Goal: Complete application form: Complete application form

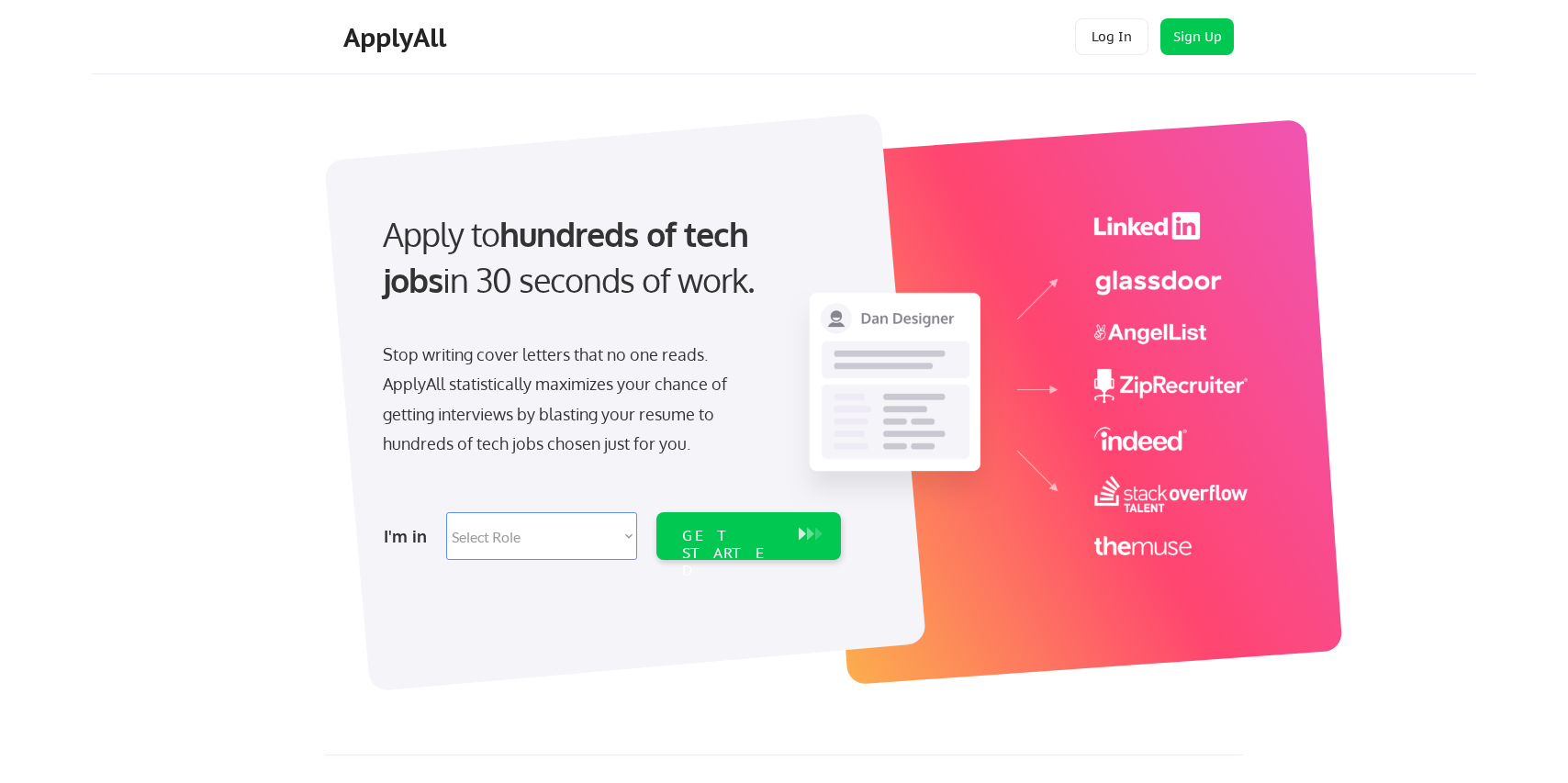
click at [598, 549] on select "Select Role Software Engineering Product Management Customer Success Sales UI/U…" at bounding box center [541, 536] width 191 height 48
select select ""hr_recruiting""
click at [446, 512] on select "Select Role Software Engineering Product Management Customer Success Sales UI/U…" at bounding box center [541, 536] width 191 height 48
select select ""hr_recruiting""
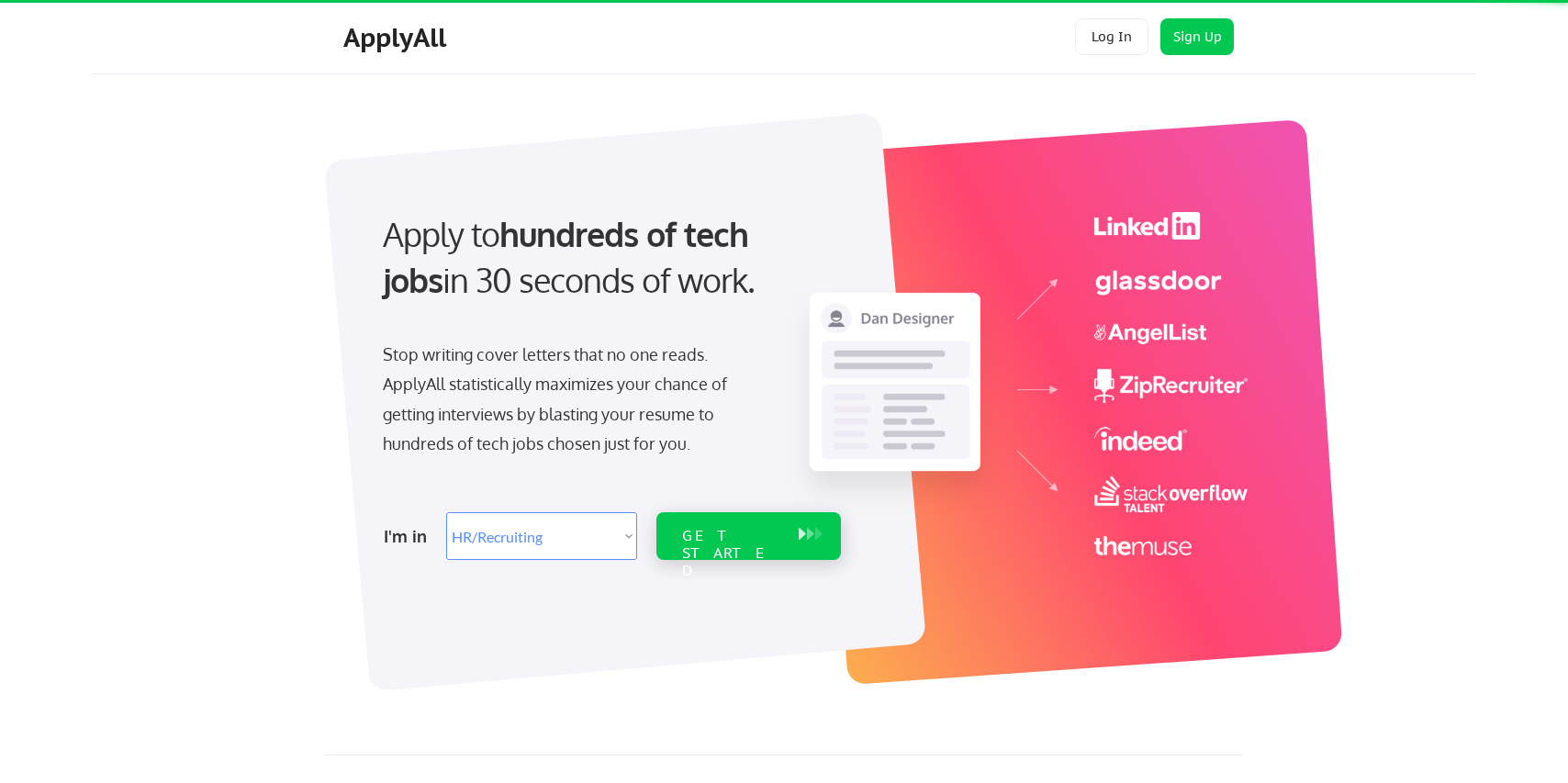
click at [767, 550] on div "GET STARTED" at bounding box center [731, 536] width 117 height 48
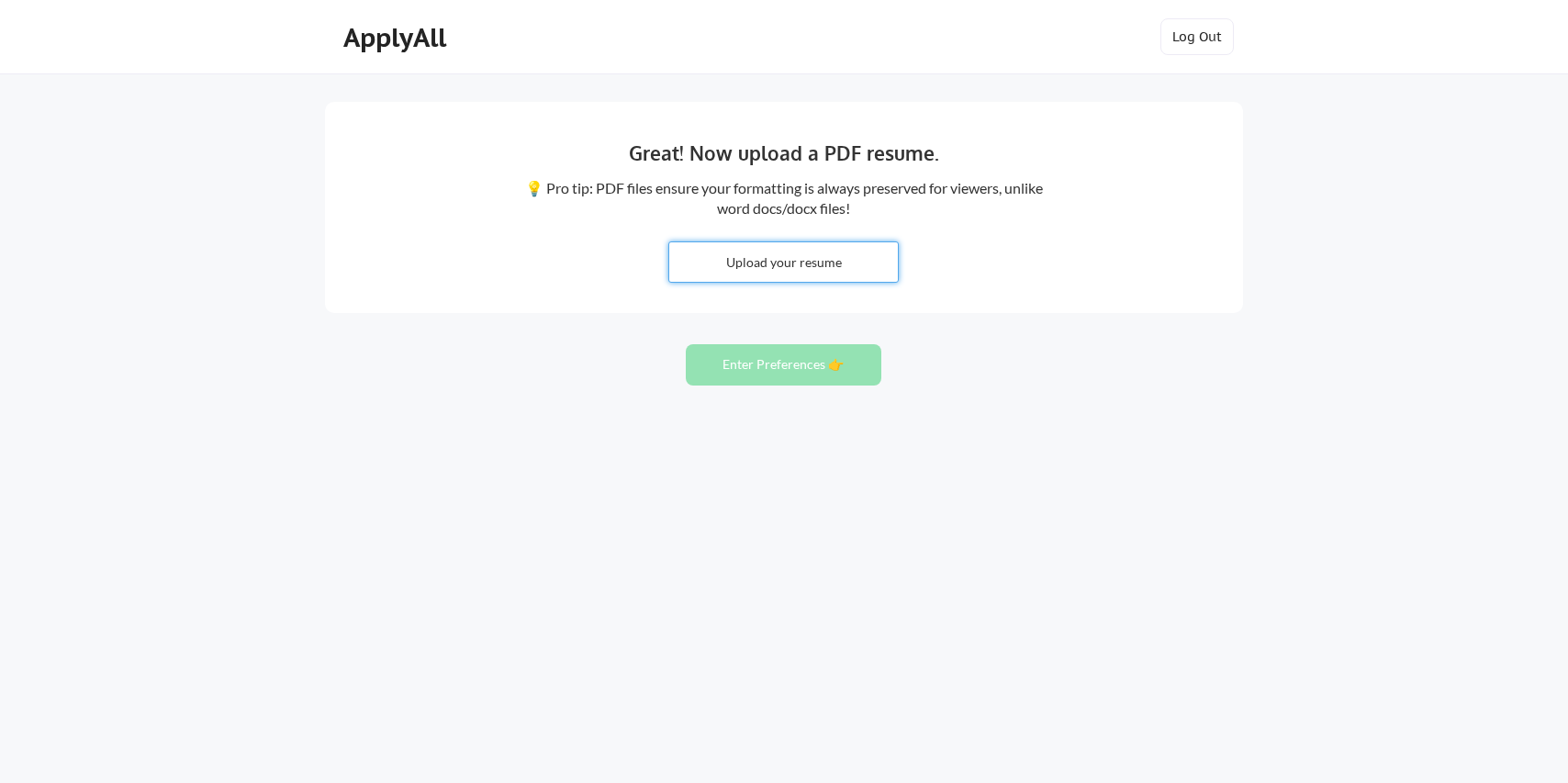
click at [769, 274] on input "file" at bounding box center [783, 262] width 229 height 40
type input "C:\fakepath\MeganMaierResume2025.pdf"
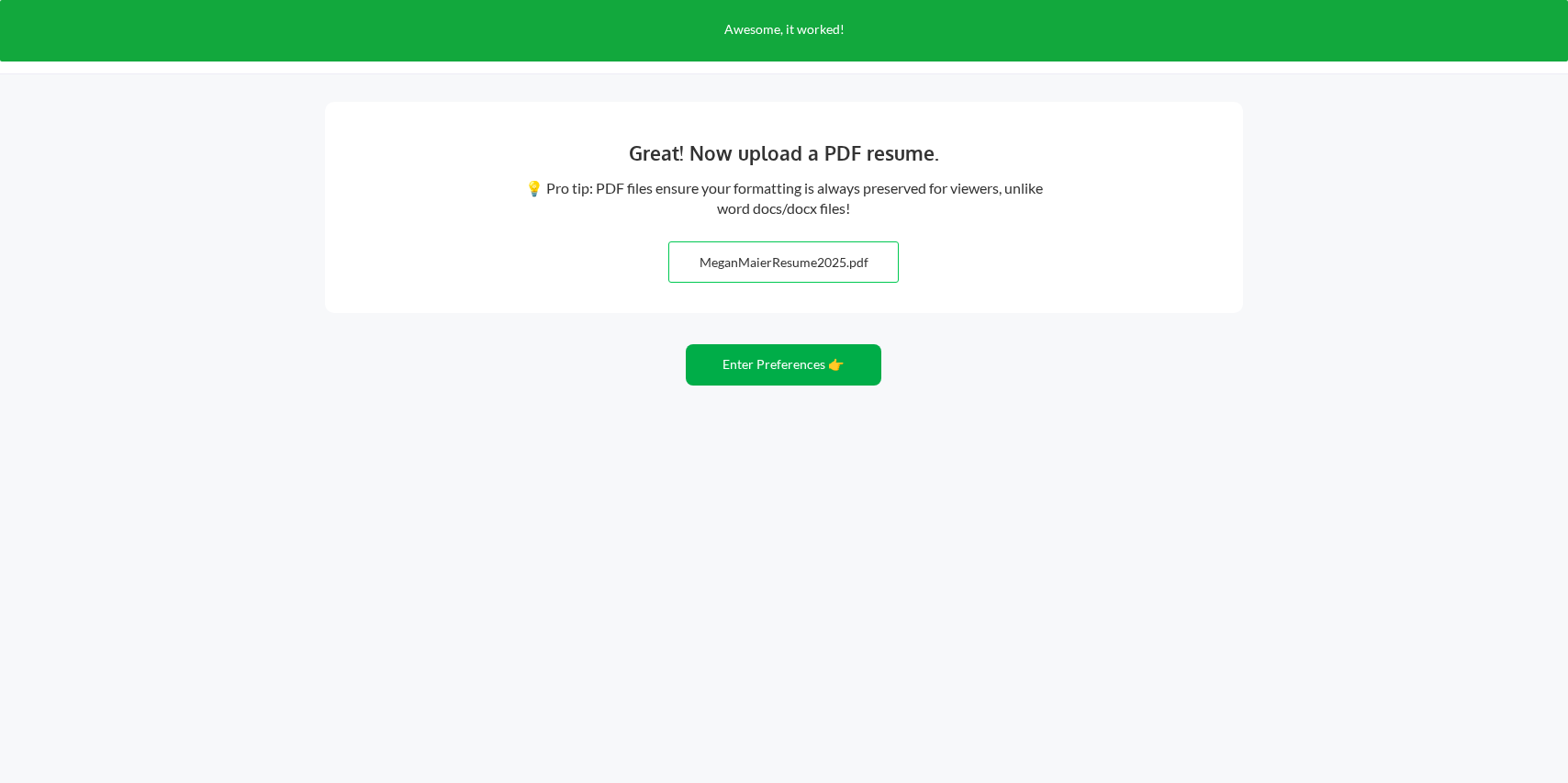
click at [827, 376] on button "Enter Preferences 👉" at bounding box center [783, 365] width 196 height 41
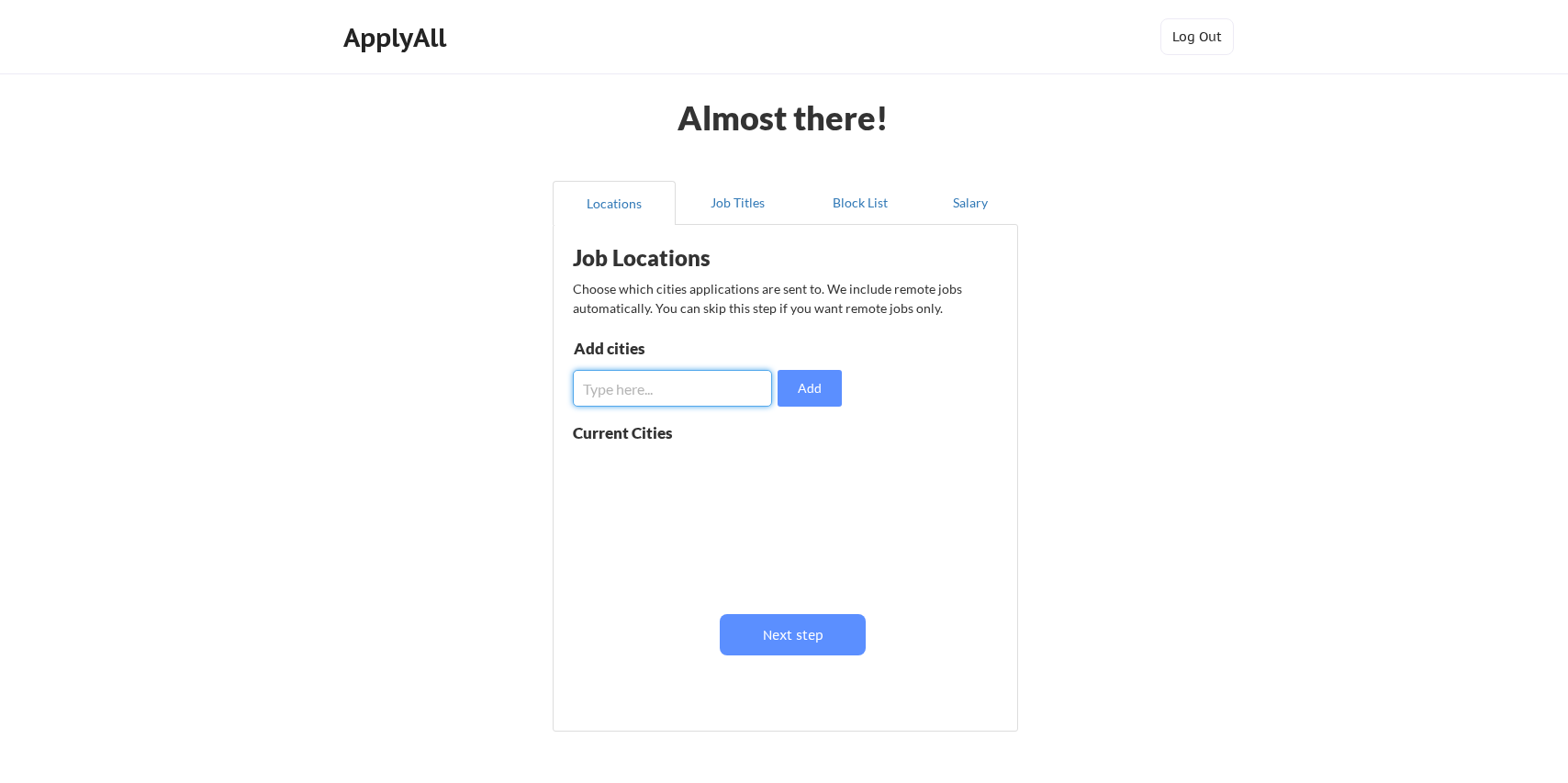
click at [691, 388] on input "input" at bounding box center [672, 389] width 199 height 37
type input "c"
type input "[GEOGRAPHIC_DATA], [GEOGRAPHIC_DATA]"
click at [808, 388] on button "Add" at bounding box center [810, 389] width 64 height 37
click at [648, 384] on input "input" at bounding box center [672, 389] width 199 height 37
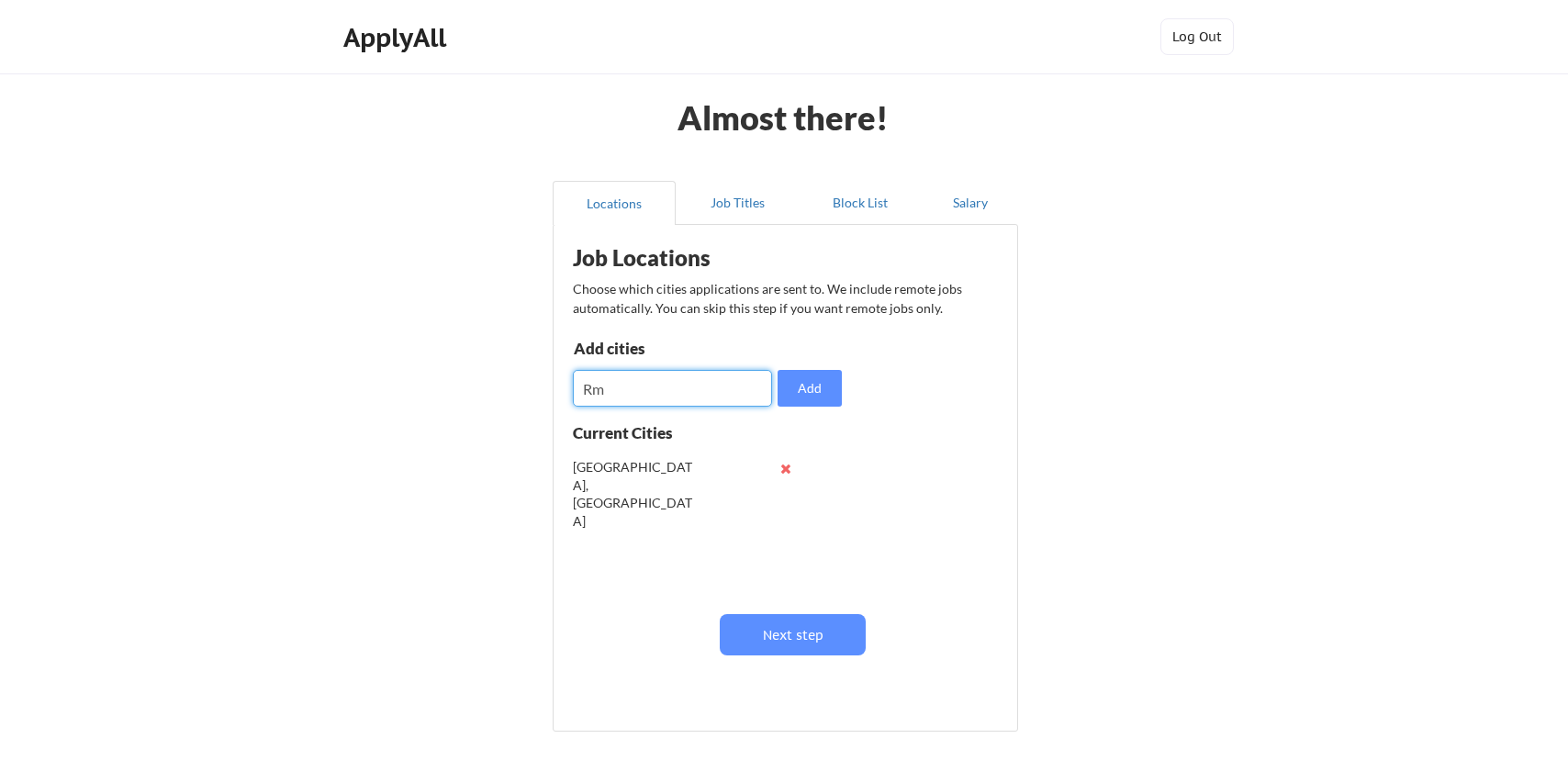
type input "R"
type input "[GEOGRAPHIC_DATA], [GEOGRAPHIC_DATA]"
click at [820, 386] on button "Add" at bounding box center [810, 389] width 64 height 37
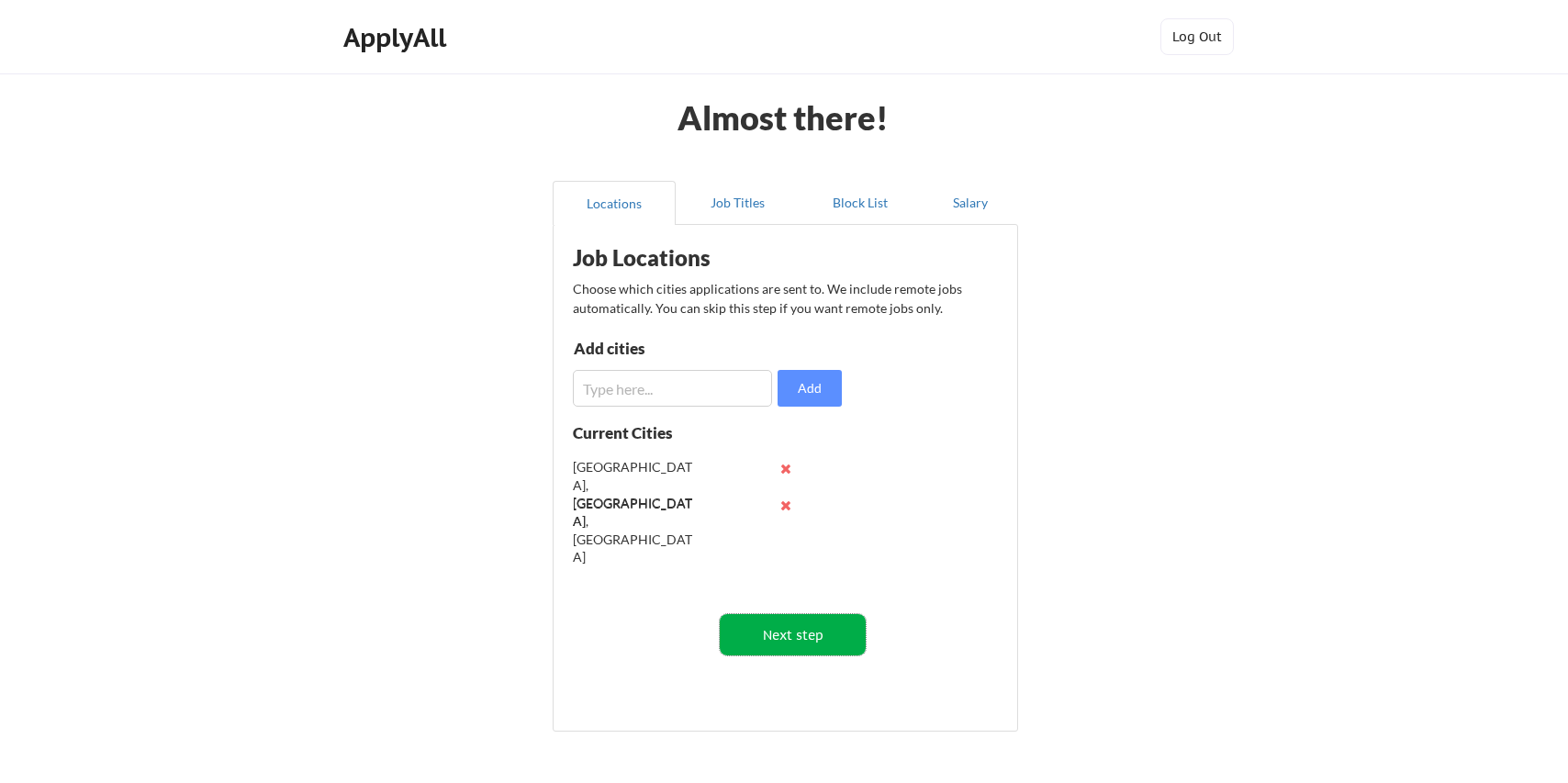
click at [787, 636] on button "Next step" at bounding box center [792, 634] width 146 height 41
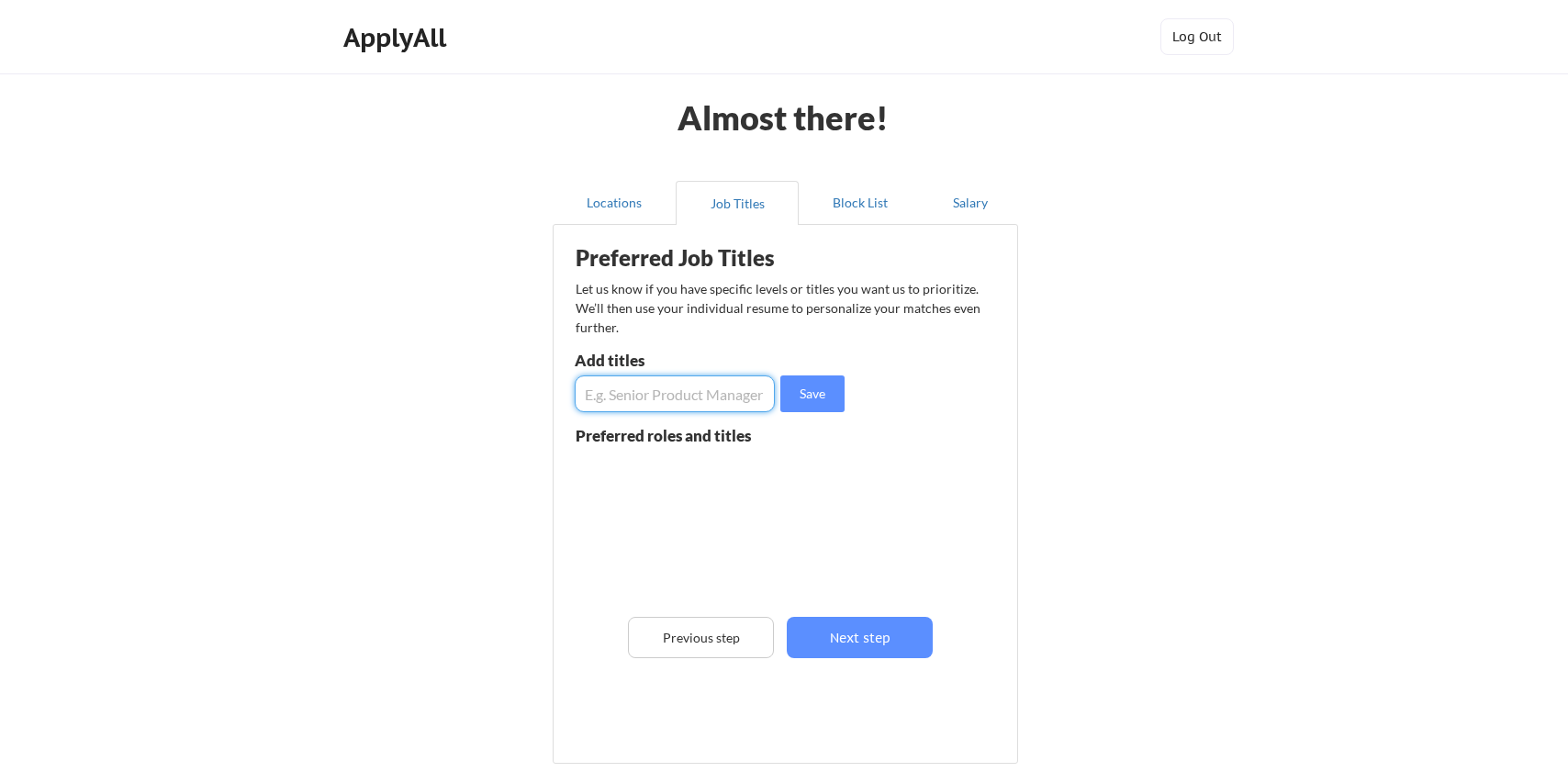
click at [688, 403] on input "input" at bounding box center [675, 394] width 200 height 37
type input "T"
type input "Senior Recruiter"
click at [812, 392] on button "Save" at bounding box center [812, 394] width 64 height 37
click at [667, 394] on input "input" at bounding box center [675, 394] width 200 height 37
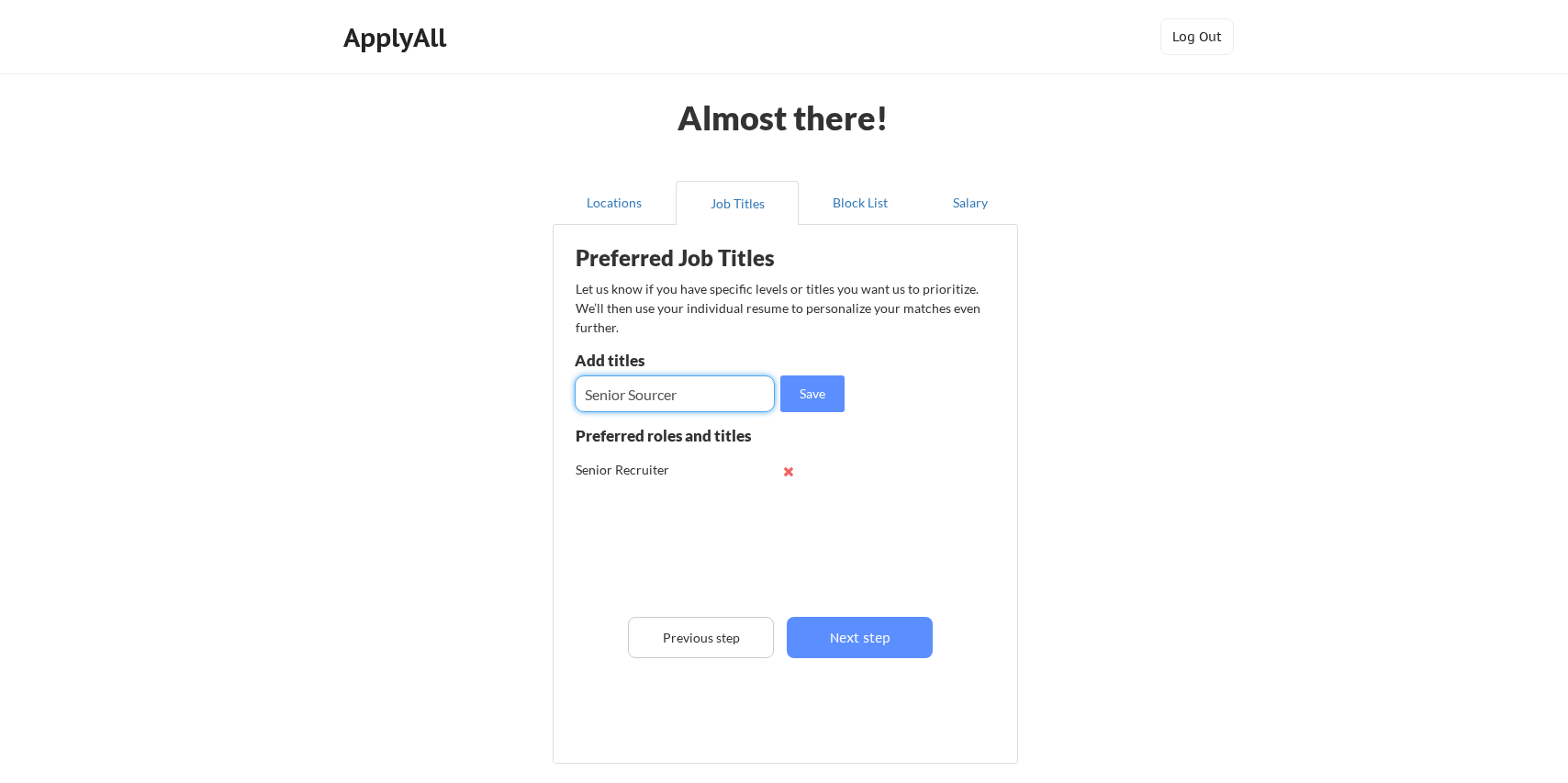
type input "Senior Sourcer"
click at [821, 412] on button "Save" at bounding box center [812, 394] width 64 height 37
click at [648, 401] on input "input" at bounding box center [675, 394] width 200 height 37
type input "Talent Acquisition Specialist"
click at [805, 392] on button "Save" at bounding box center [812, 394] width 64 height 37
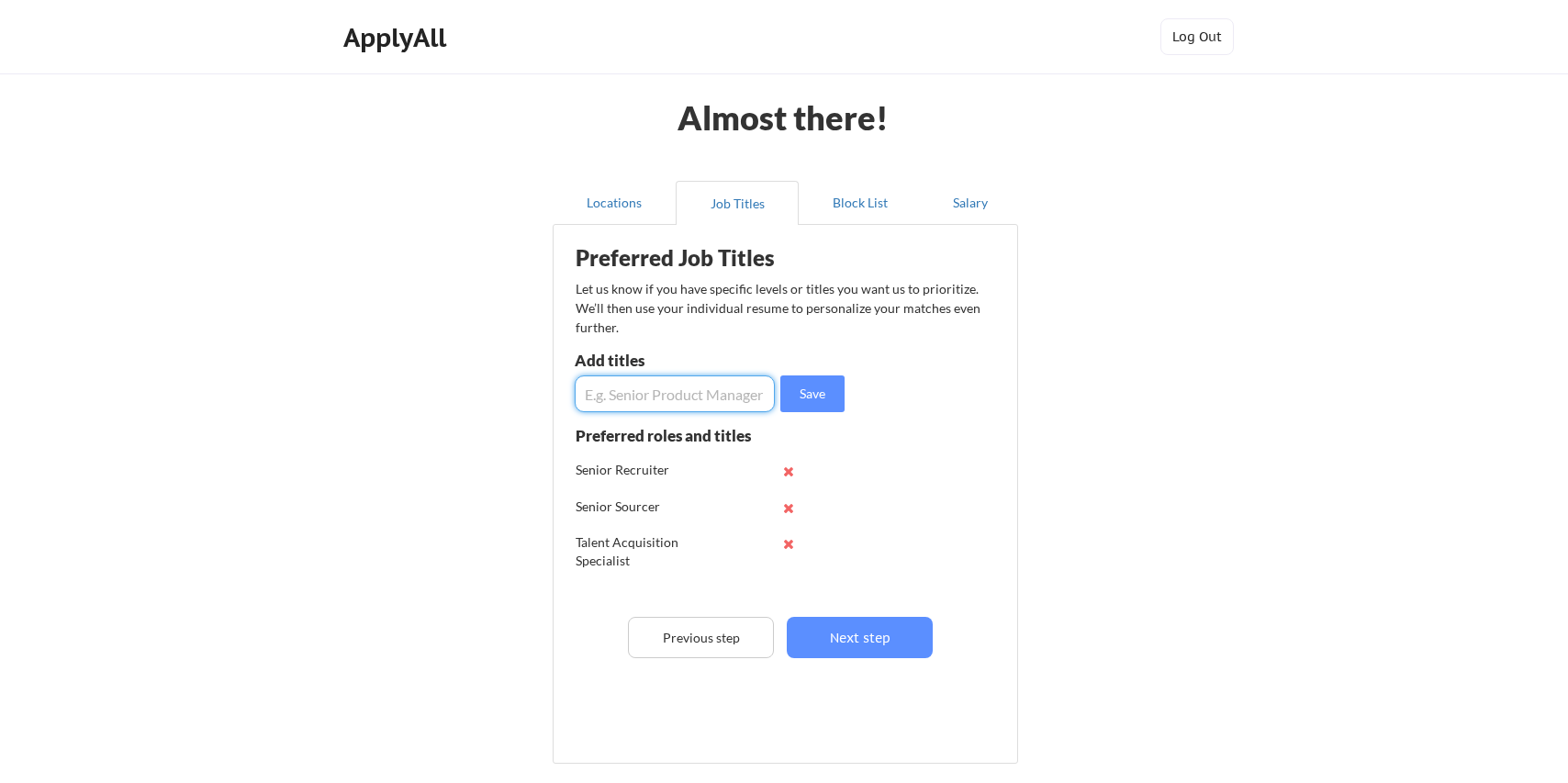
click at [668, 386] on input "input" at bounding box center [675, 394] width 200 height 37
type input "Technical Recruiter"
click at [799, 394] on button "Save" at bounding box center [812, 394] width 64 height 37
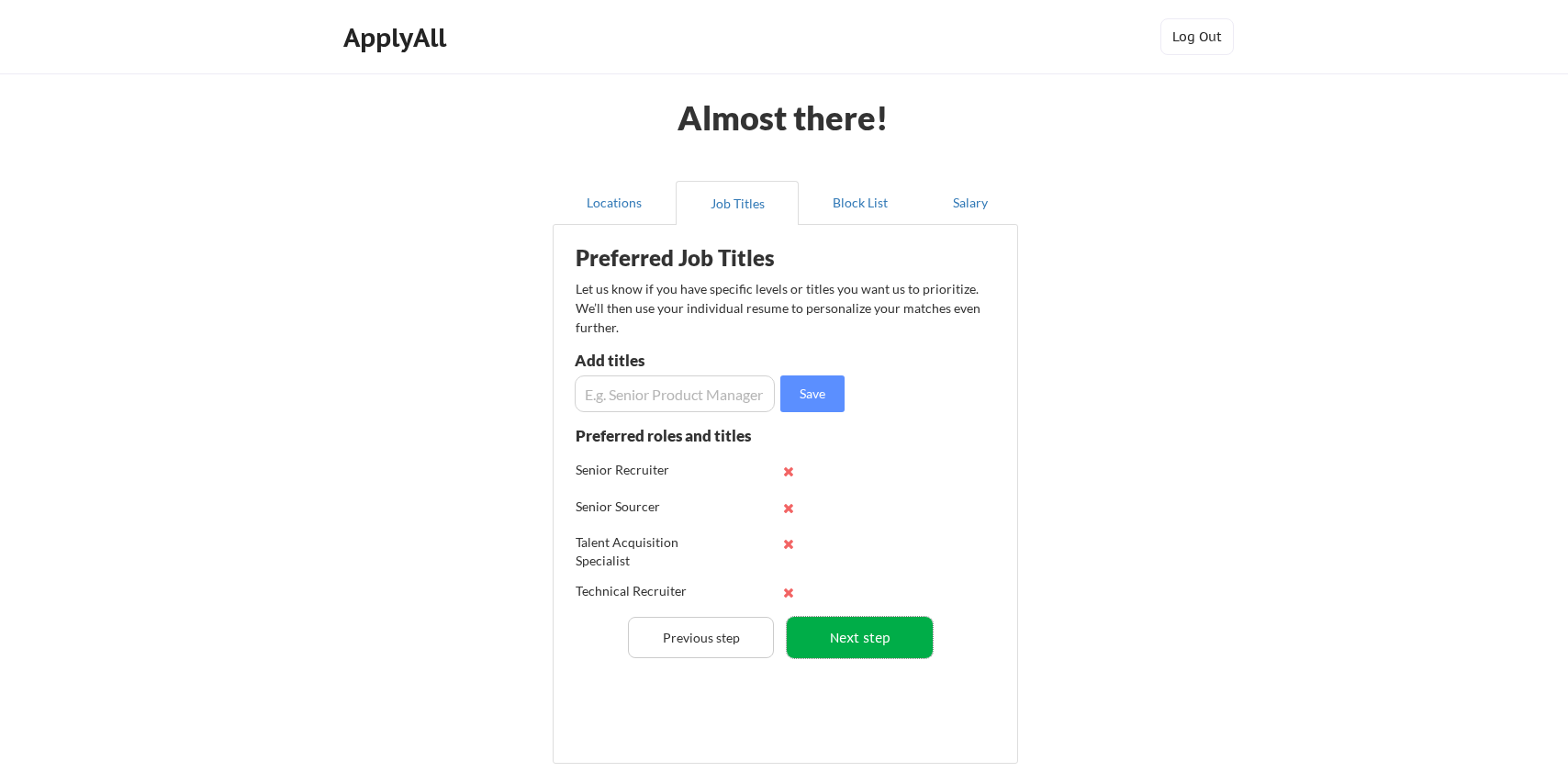
click at [842, 628] on button "Next step" at bounding box center [859, 637] width 146 height 41
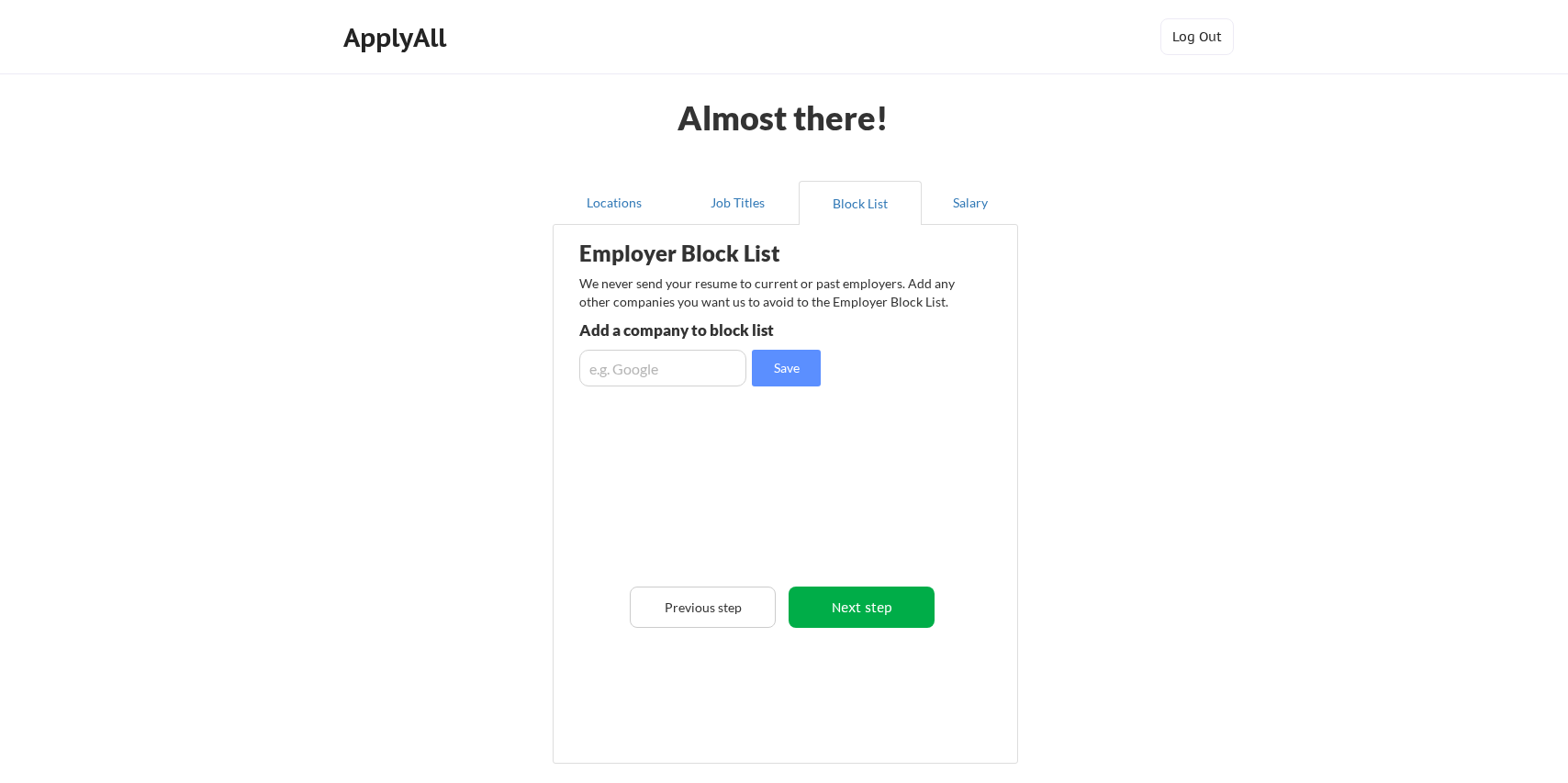
click at [840, 616] on button "Next step" at bounding box center [861, 607] width 146 height 41
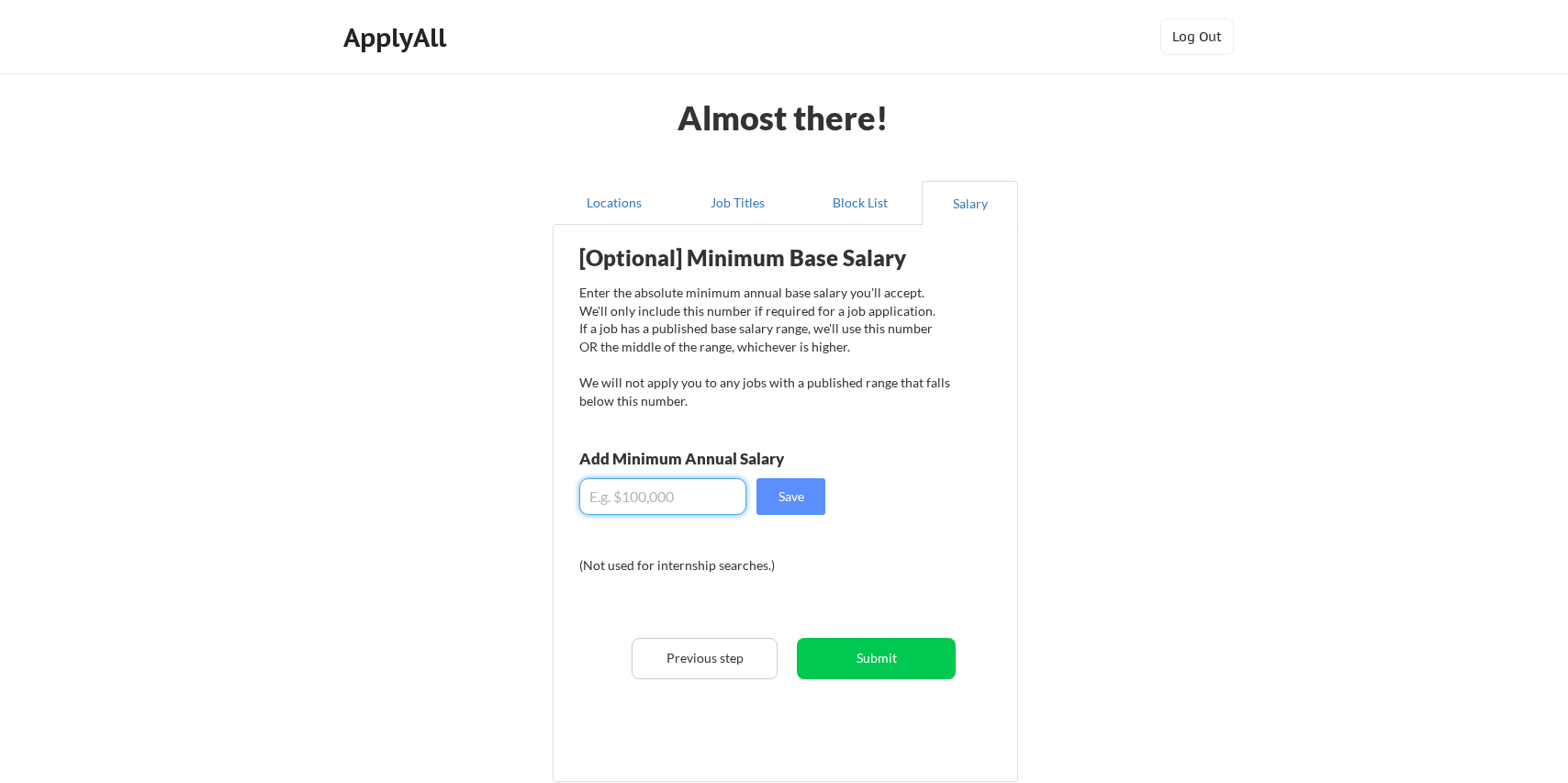
click at [682, 494] on input "input" at bounding box center [663, 496] width 167 height 37
click at [798, 501] on button "Save" at bounding box center [790, 496] width 69 height 37
click at [622, 495] on input "input" at bounding box center [663, 496] width 167 height 37
type input "$140,000"
click at [813, 499] on button "Save" at bounding box center [790, 496] width 69 height 37
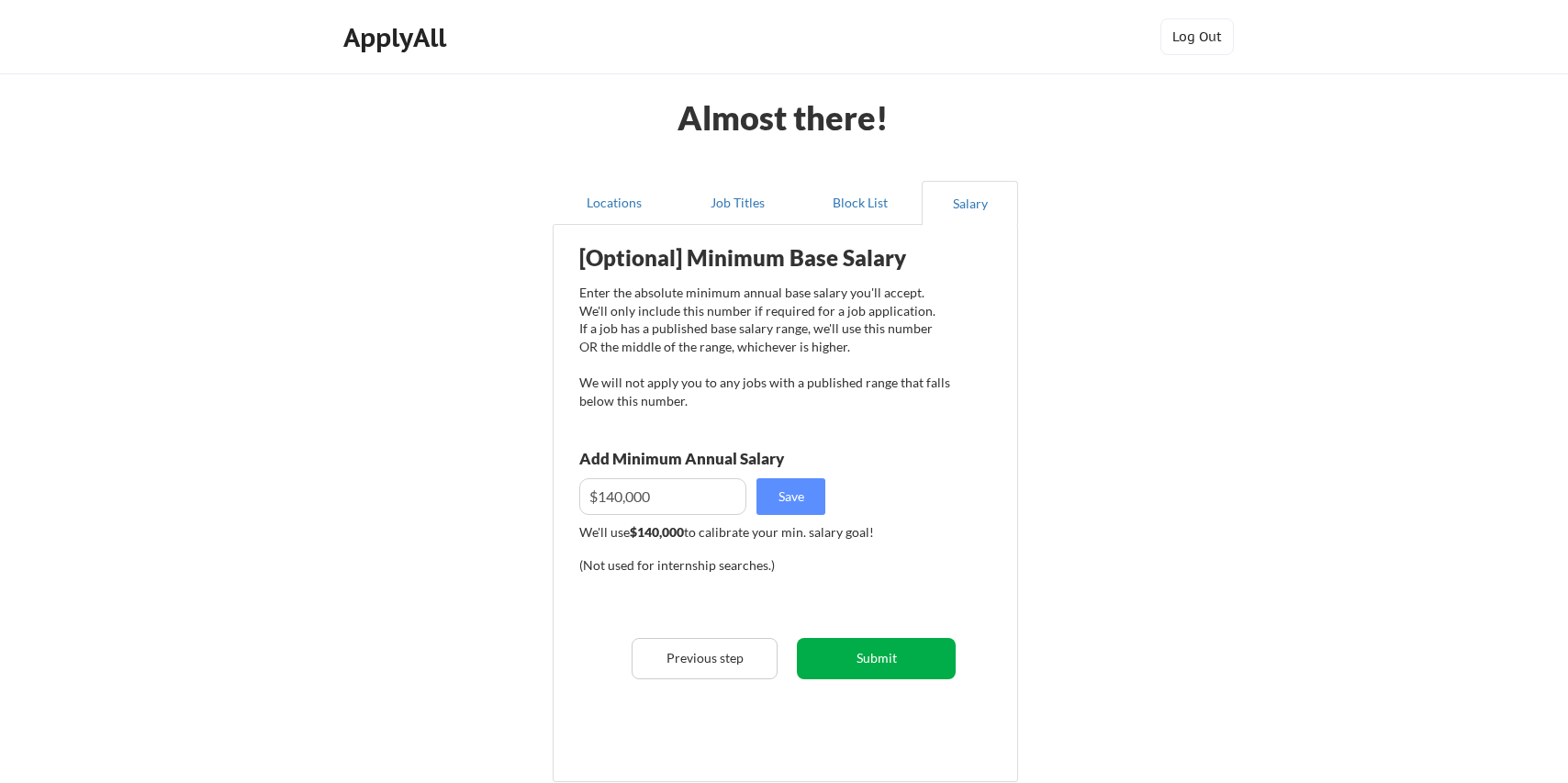
click at [869, 666] on button "Submit" at bounding box center [876, 658] width 159 height 41
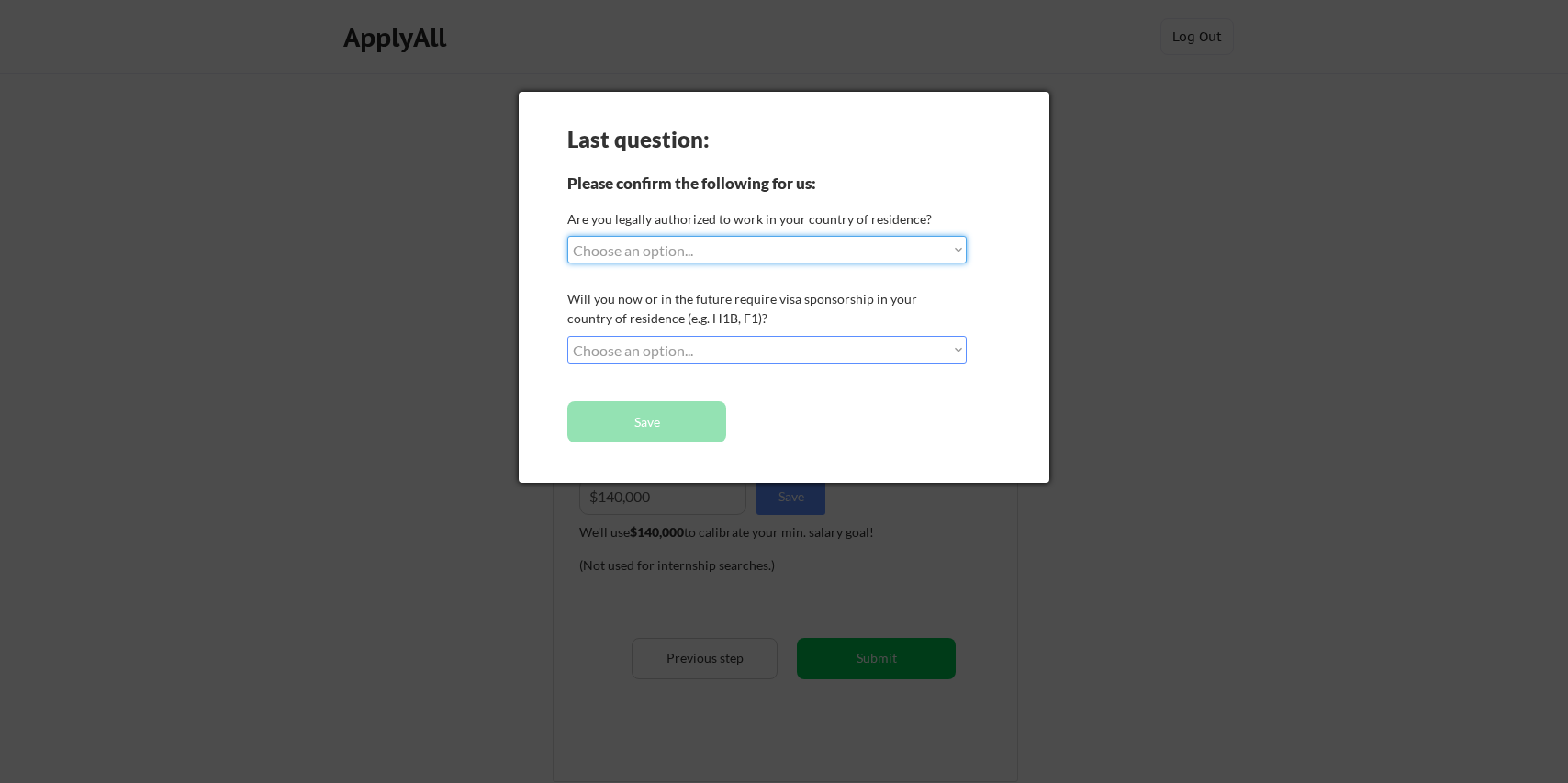
click at [767, 248] on select "Choose an option... Yes, I am a [DEMOGRAPHIC_DATA] Citizen Yes, I am a [DEMOGRA…" at bounding box center [767, 250] width 400 height 28
select select ""yes__i_am_a_[DEMOGRAPHIC_DATA]""
click at [567, 236] on select "Choose an option... Yes, I am a [DEMOGRAPHIC_DATA] Citizen Yes, I am a [DEMOGRA…" at bounding box center [767, 250] width 400 height 28
click at [744, 347] on select "Choose an option... No, I will not need sponsorship Yes, I will need sponsorship" at bounding box center [767, 350] width 400 height 28
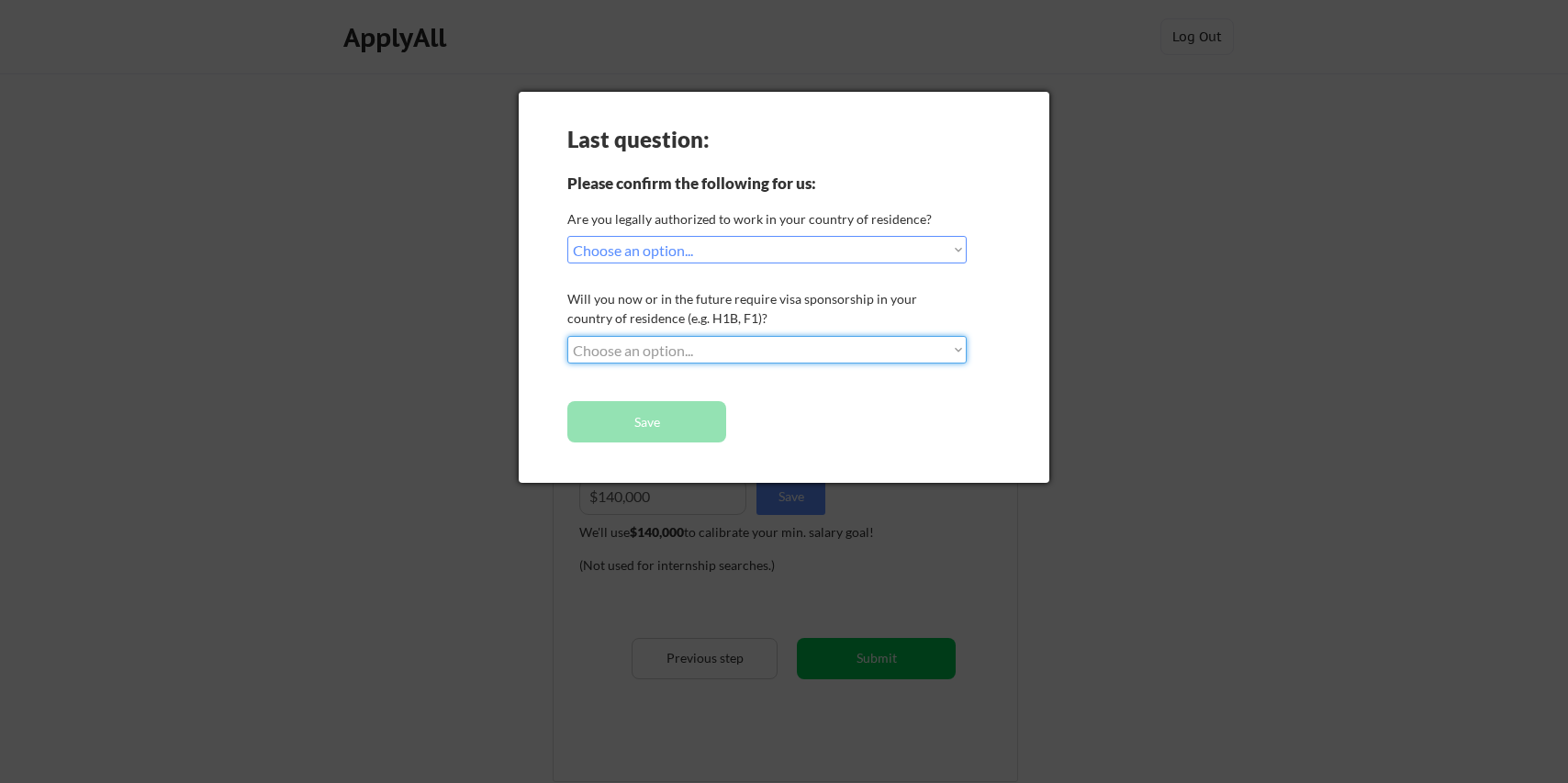
select select ""no__i_will_not_need_sponsorship""
click at [567, 336] on select "Choose an option... No, I will not need sponsorship Yes, I will need sponsorship" at bounding box center [767, 350] width 400 height 28
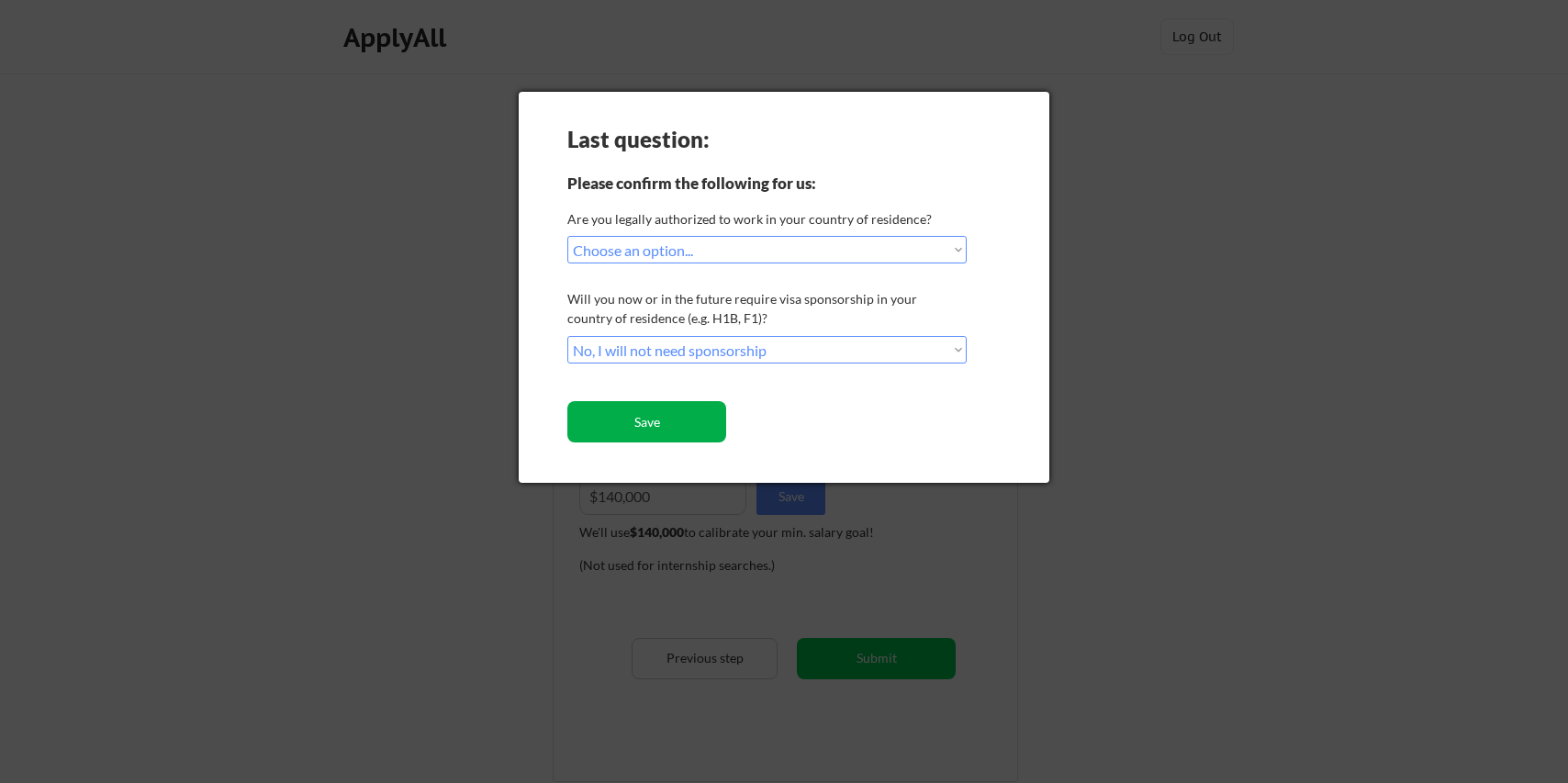
click at [688, 411] on button "Save" at bounding box center [646, 422] width 159 height 41
